Goal: Information Seeking & Learning: Learn about a topic

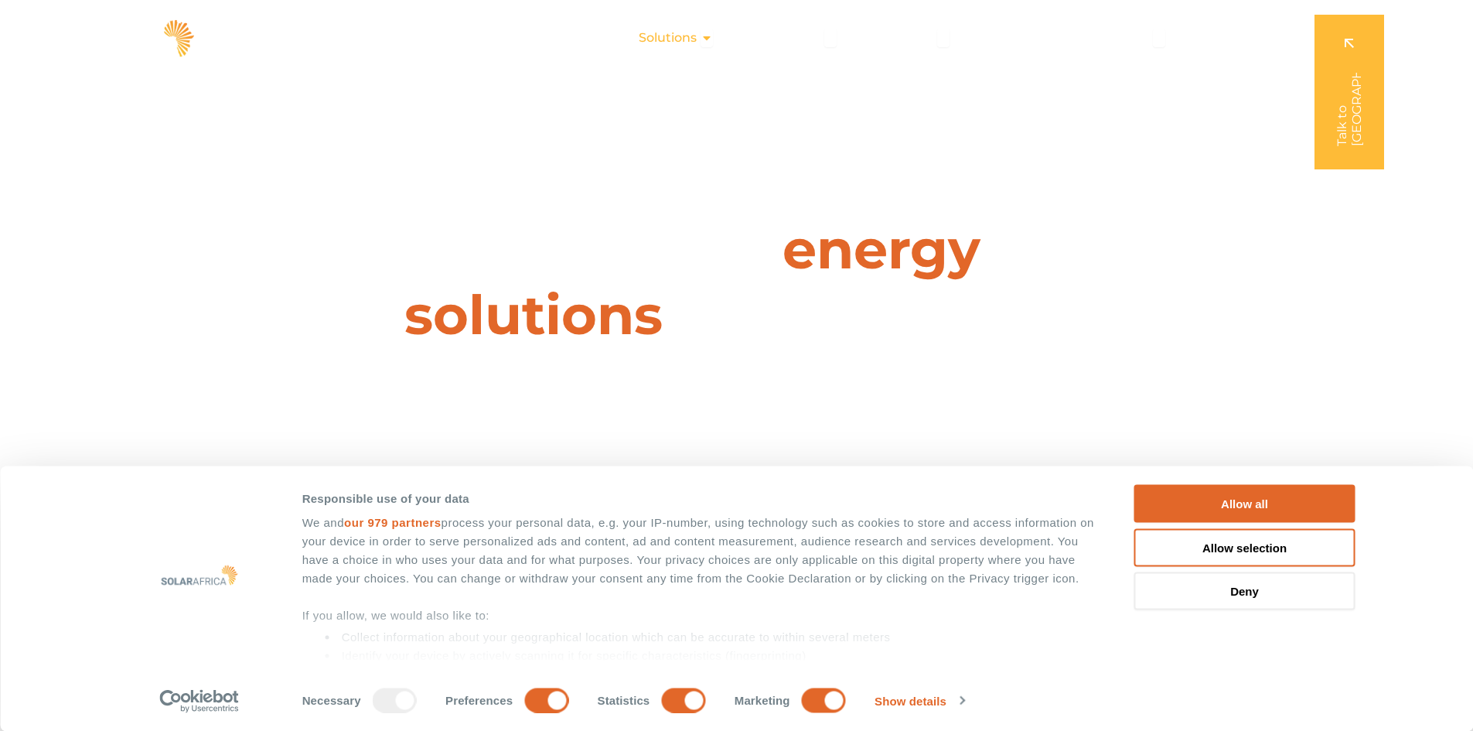
click at [687, 39] on span "Solutions" at bounding box center [668, 38] width 58 height 19
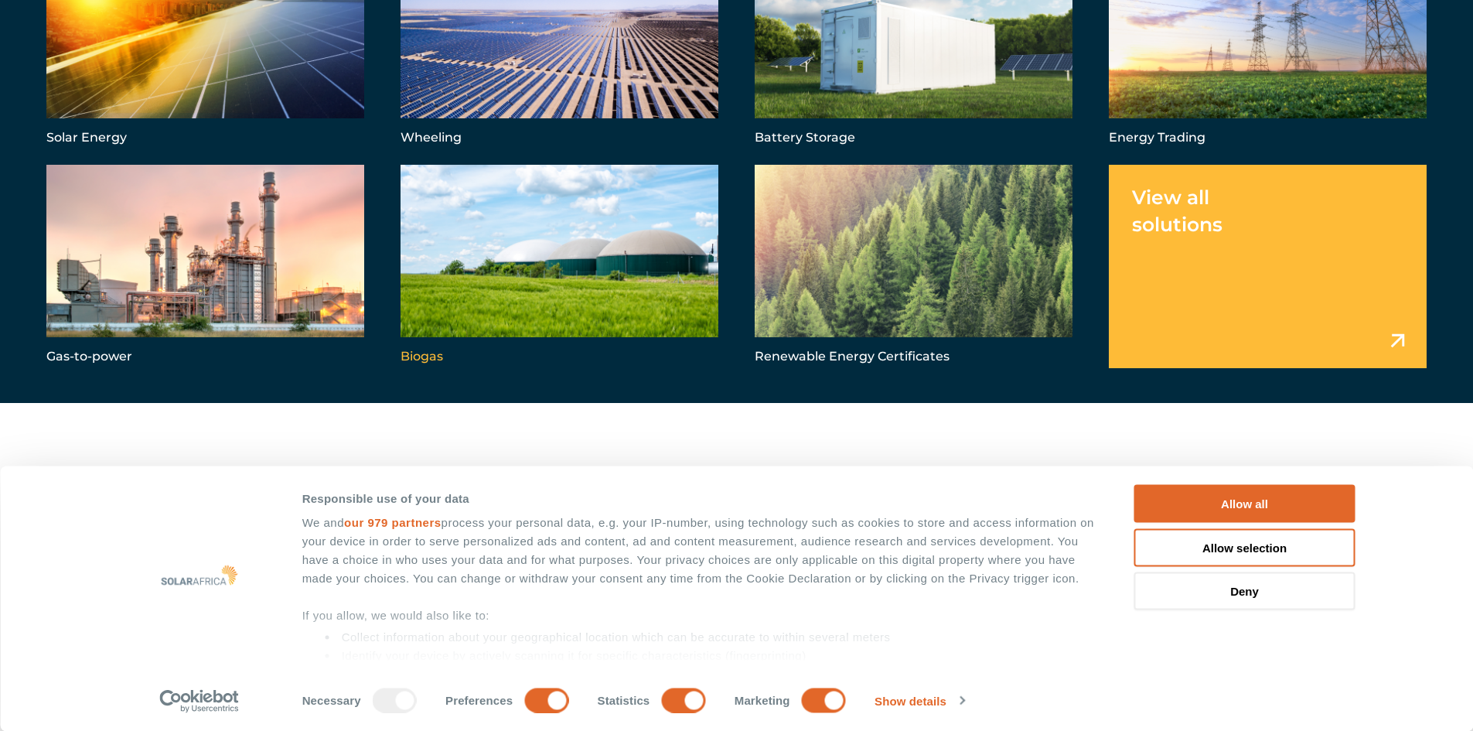
scroll to position [232, 0]
click at [200, 48] on link "Menu" at bounding box center [205, 46] width 318 height 203
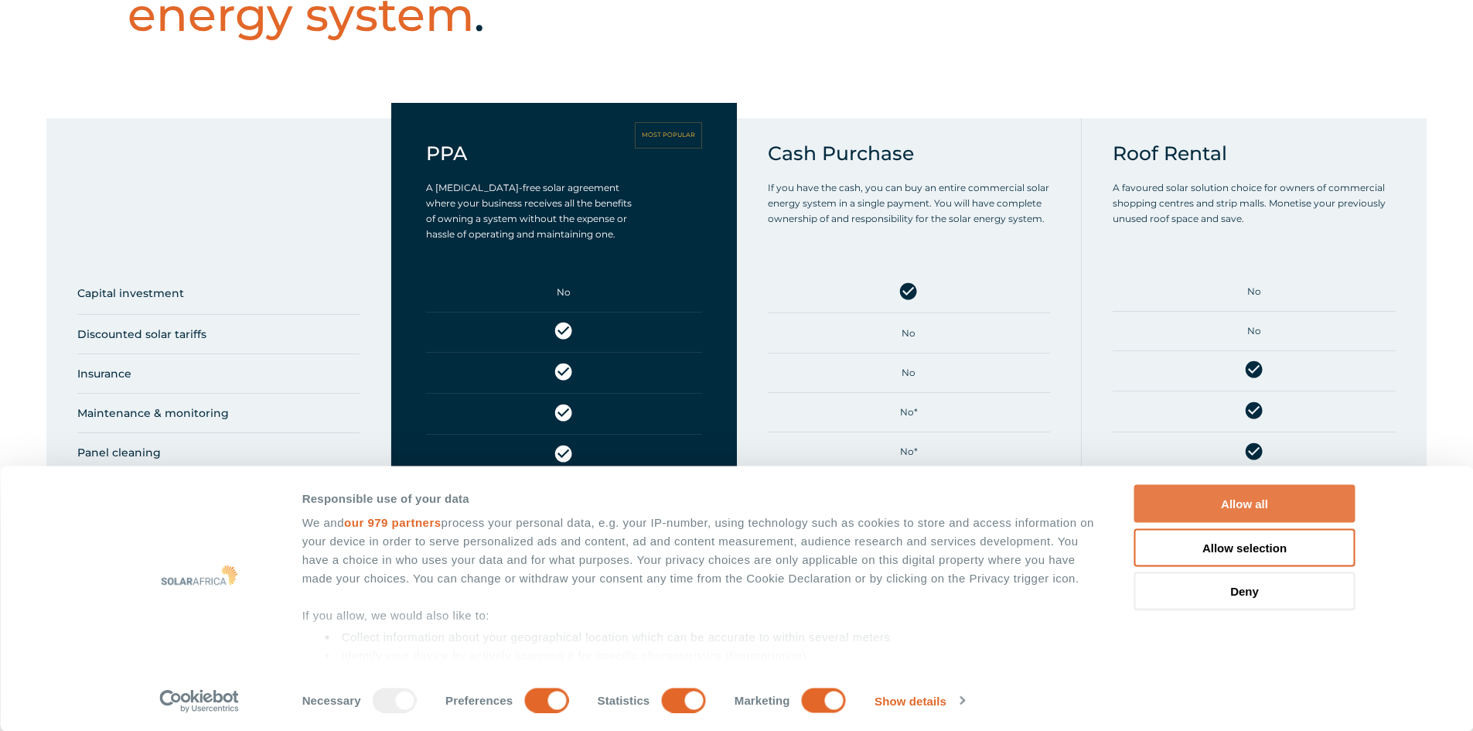
click at [1259, 501] on button "Allow all" at bounding box center [1244, 504] width 221 height 38
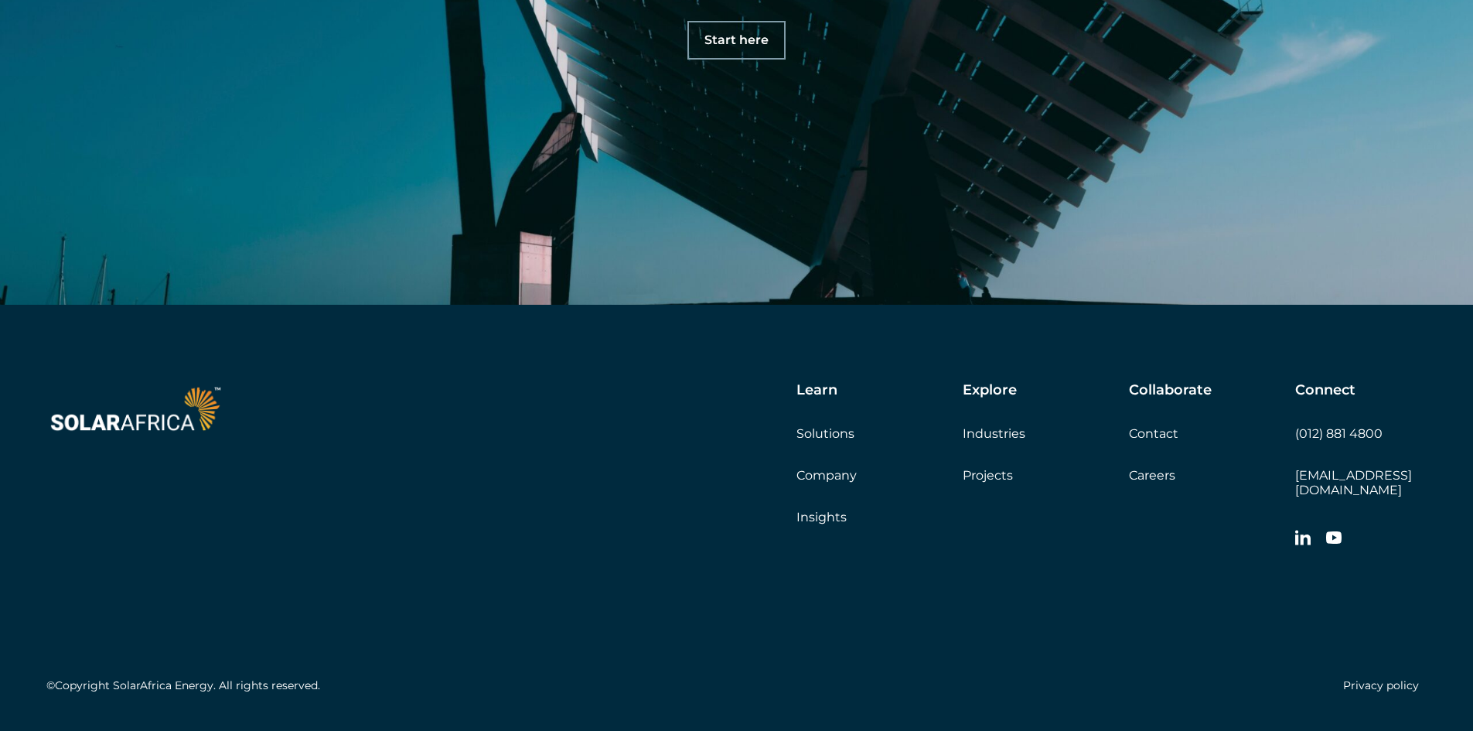
scroll to position [7506, 0]
